Goal: Check status

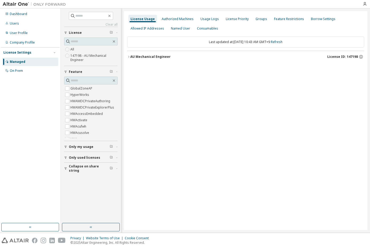
click at [144, 59] on div "AU Mechanical Engineer License ID: 147198" at bounding box center [247, 56] width 234 height 5
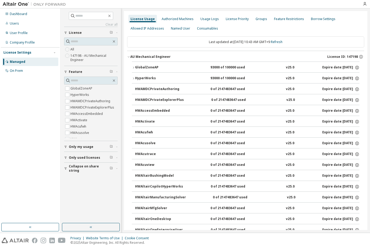
click at [130, 55] on icon "button" at bounding box center [128, 56] width 3 height 3
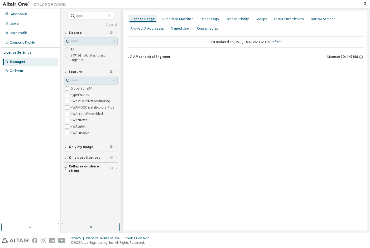
click at [130, 57] on div "AU Mechanical Engineer" at bounding box center [150, 57] width 40 height 4
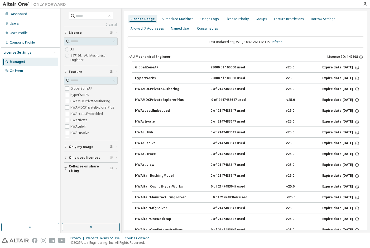
click at [135, 64] on button "GlobalZoneAP 93000 of 100000 used v25.0 Expire date: [DATE]" at bounding box center [246, 68] width 228 height 12
